Goal: Task Accomplishment & Management: Complete application form

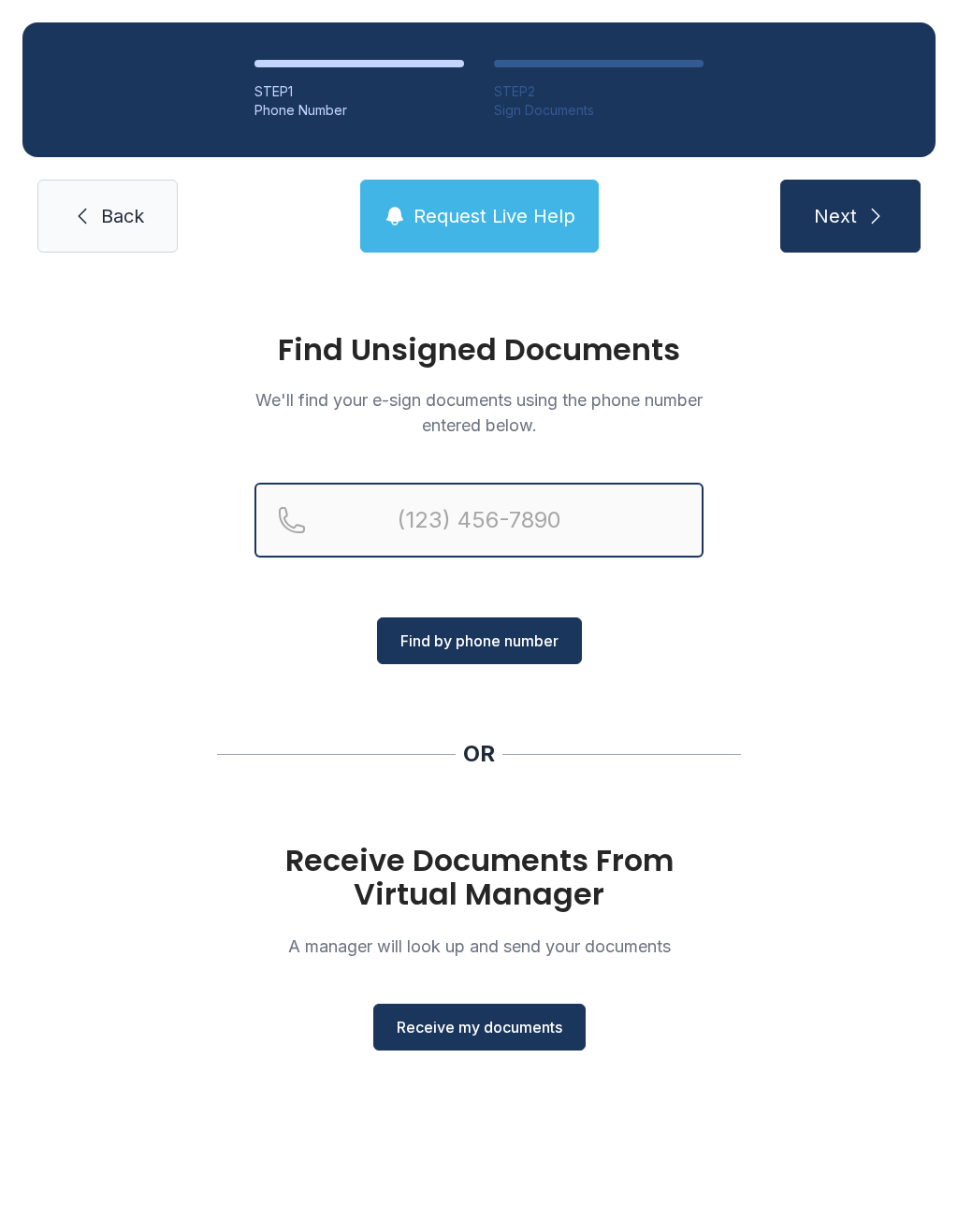
click at [418, 522] on input "Reservation phone number" at bounding box center [478, 520] width 449 height 75
type input "("
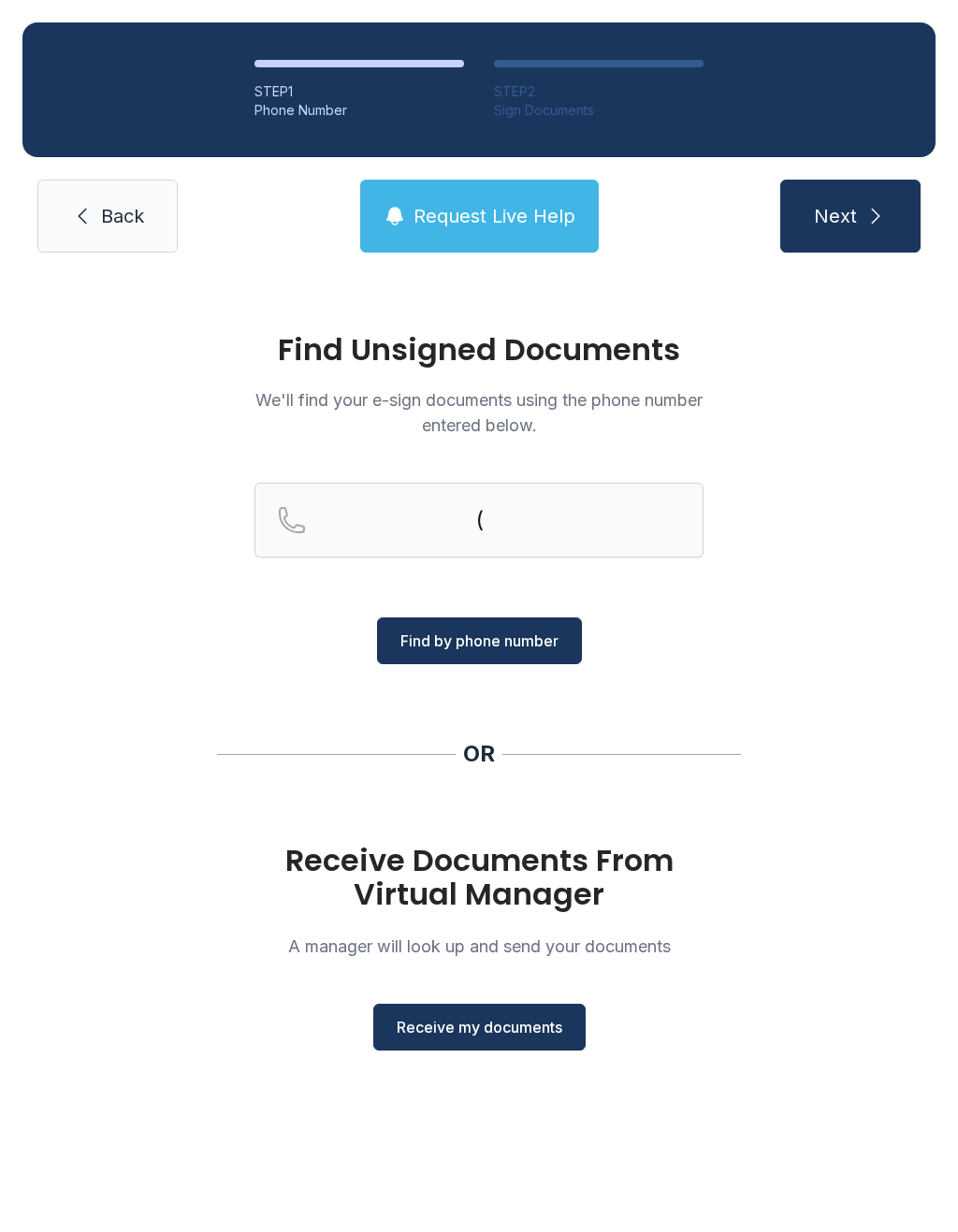
click at [934, 684] on div "Find Unsigned Documents We'll find your e-sign documents using the phone number…" at bounding box center [479, 700] width 958 height 851
click at [485, 1046] on button "Receive my documents" at bounding box center [479, 1027] width 212 height 47
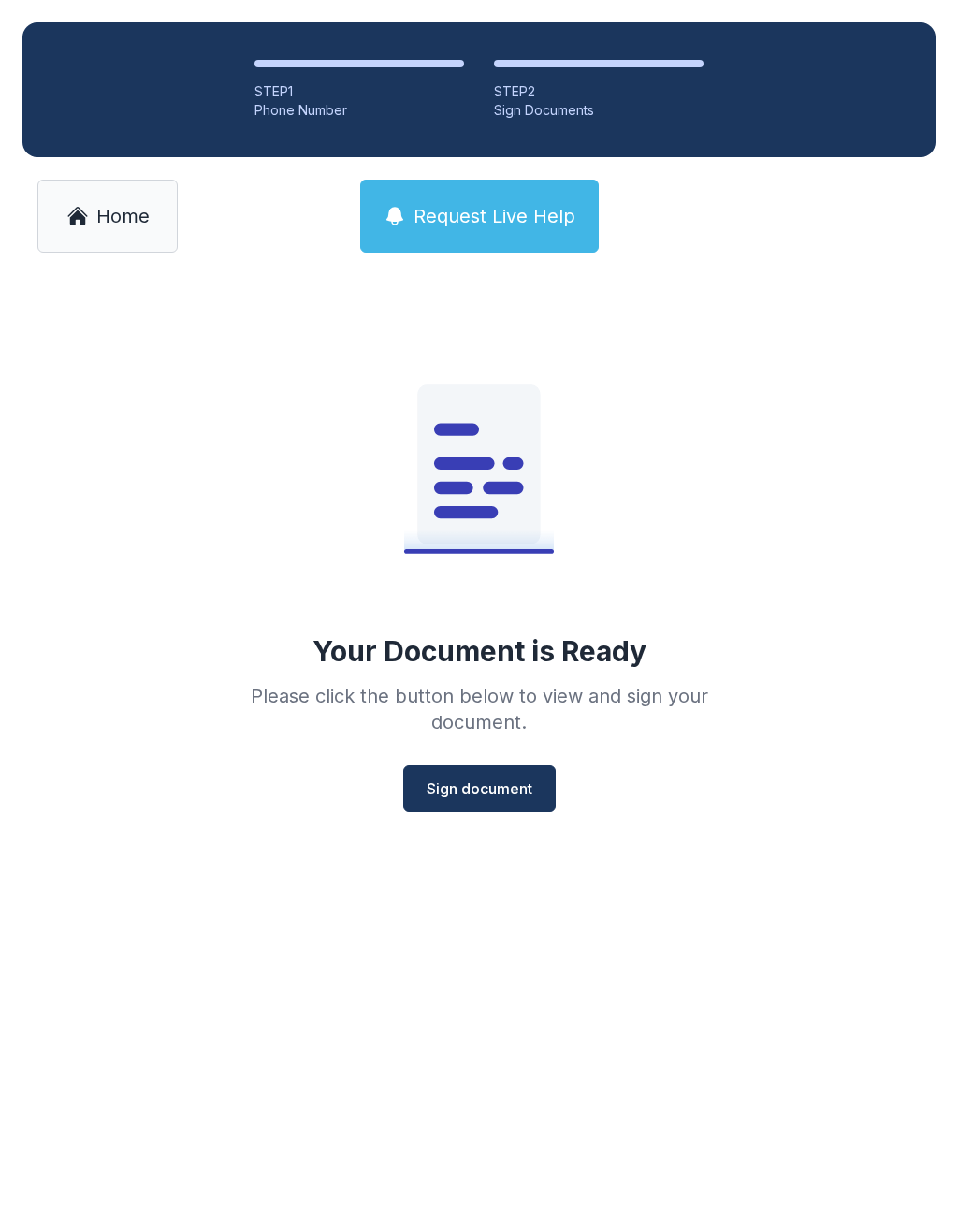
click at [479, 809] on button "Sign document" at bounding box center [479, 789] width 152 height 47
click at [463, 810] on button "Sign document" at bounding box center [479, 789] width 152 height 47
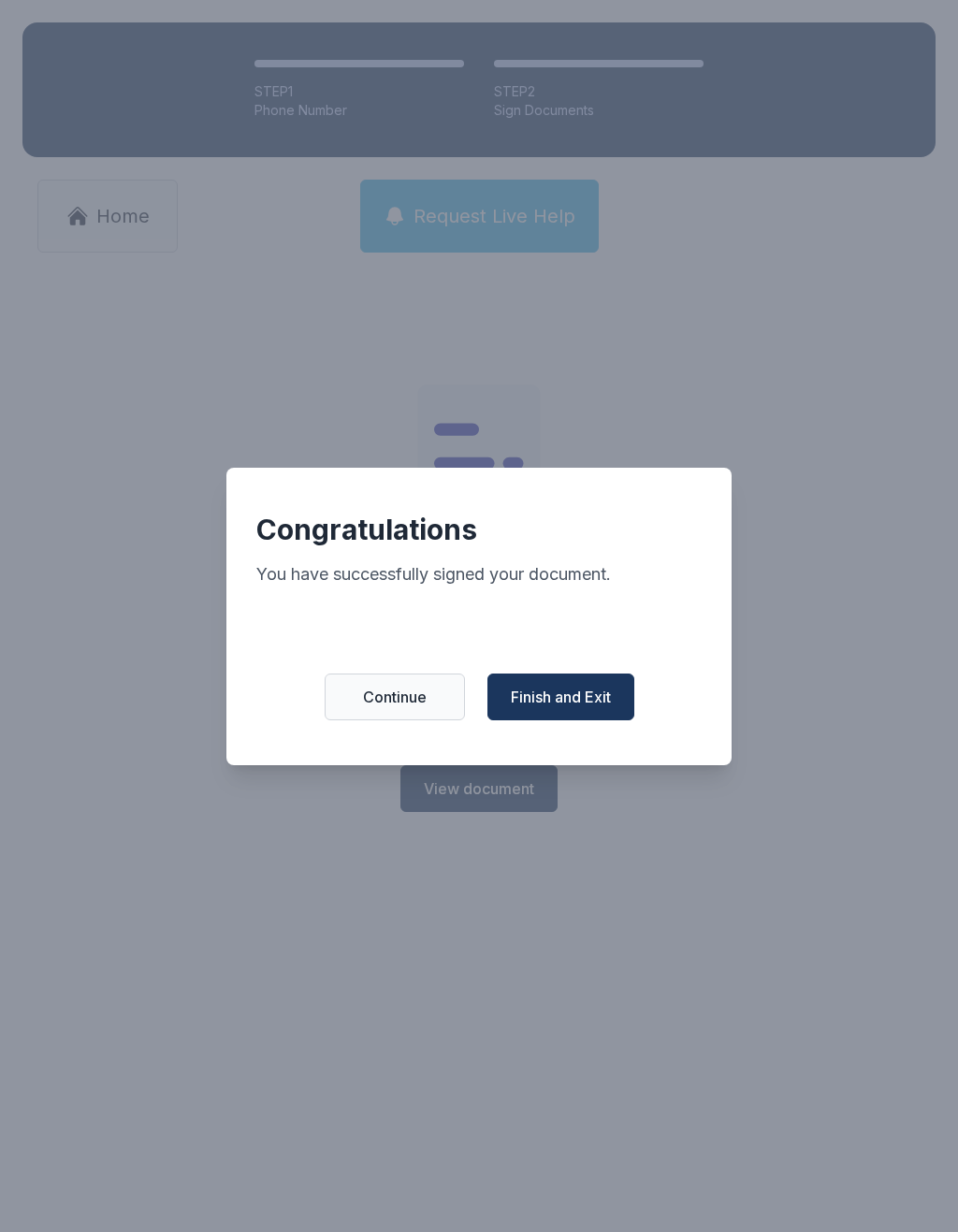
click at [590, 704] on span "Finish and Exit" at bounding box center [560, 696] width 100 height 22
